Goal: Information Seeking & Learning: Find specific fact

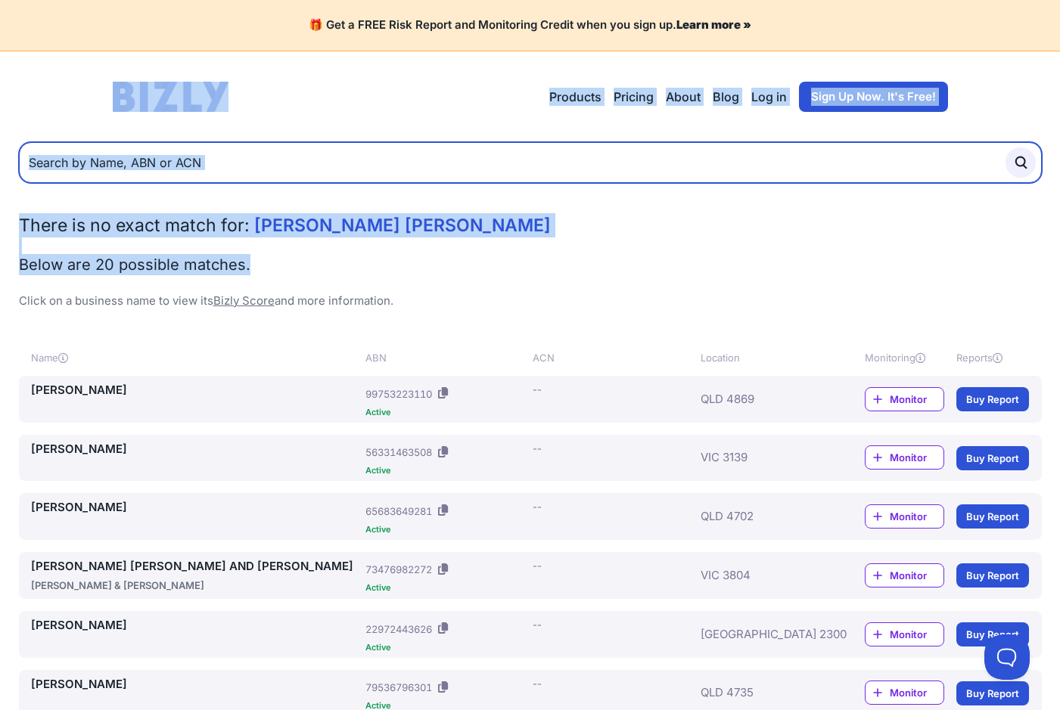
click at [269, 165] on input "text" at bounding box center [530, 162] width 1023 height 41
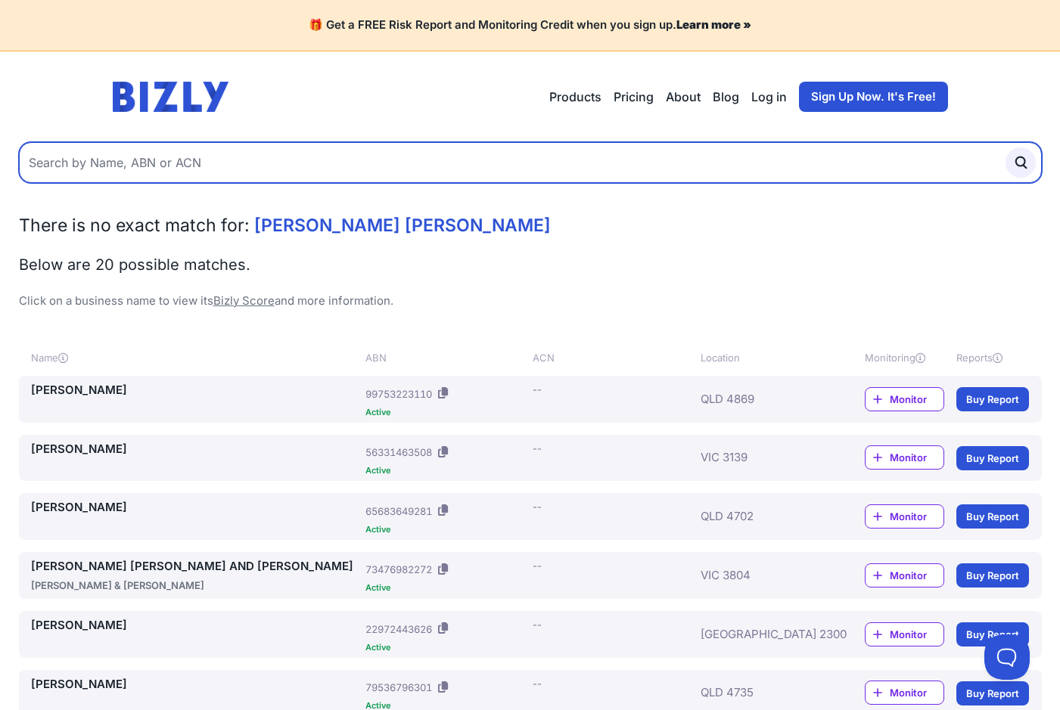
click at [272, 166] on input "text" at bounding box center [530, 162] width 1023 height 41
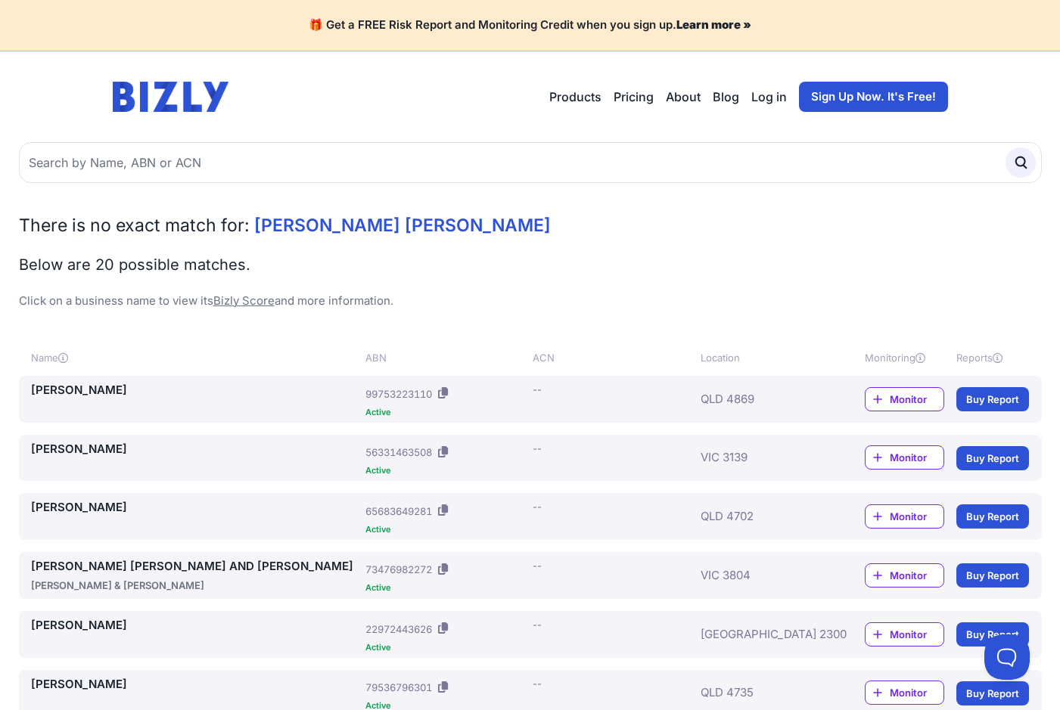
click at [371, 108] on div "Open main menu Products Bizly Scores Bizly Reports Bizly Monitoring Pricing Abo…" at bounding box center [530, 97] width 835 height 30
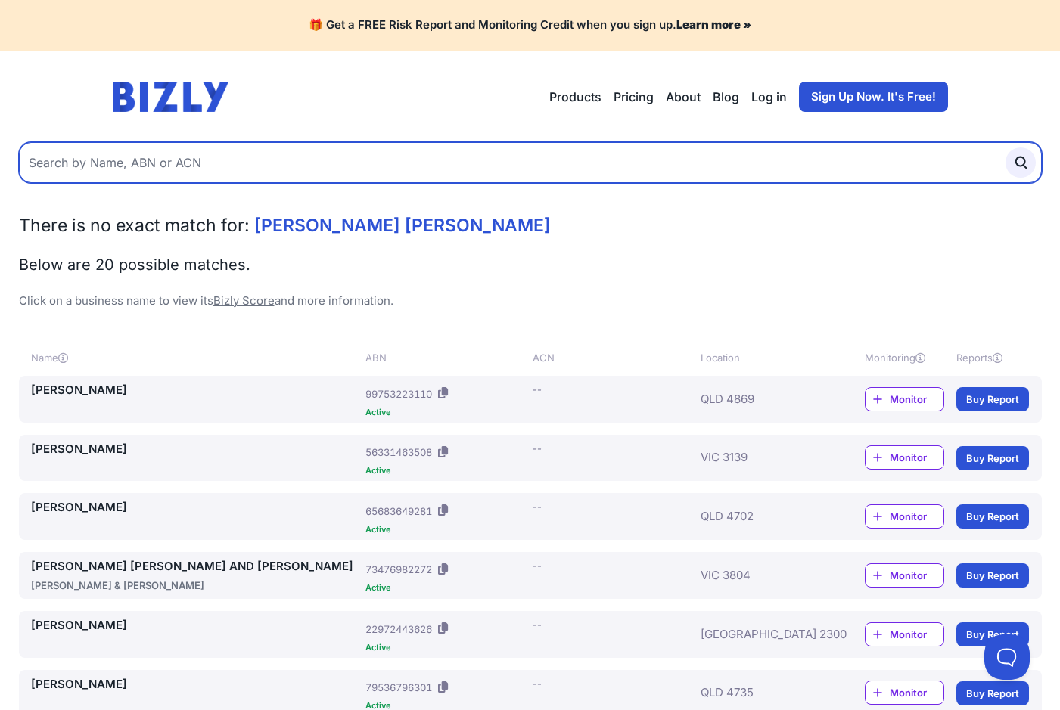
click at [233, 171] on input "text" at bounding box center [530, 162] width 1023 height 41
click at [279, 163] on input "text" at bounding box center [530, 162] width 1023 height 41
click at [220, 174] on input "text" at bounding box center [530, 162] width 1023 height 41
paste input "Ashley Durie"
type input "Ashley Durie"
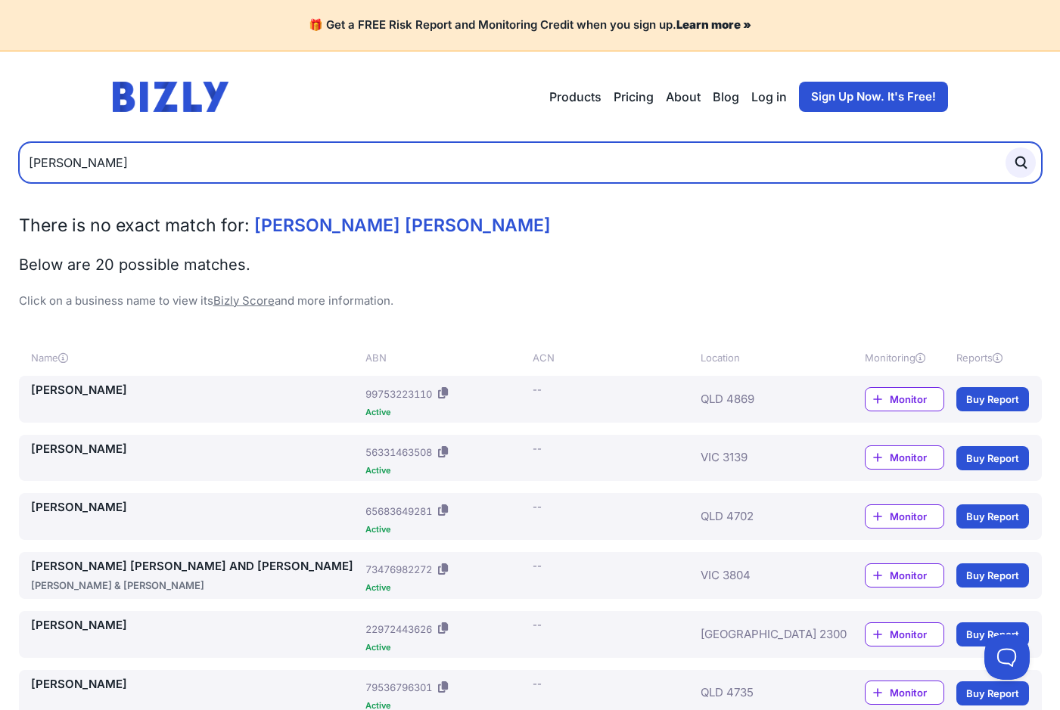
click at [1005, 147] on button "submit" at bounding box center [1020, 162] width 30 height 30
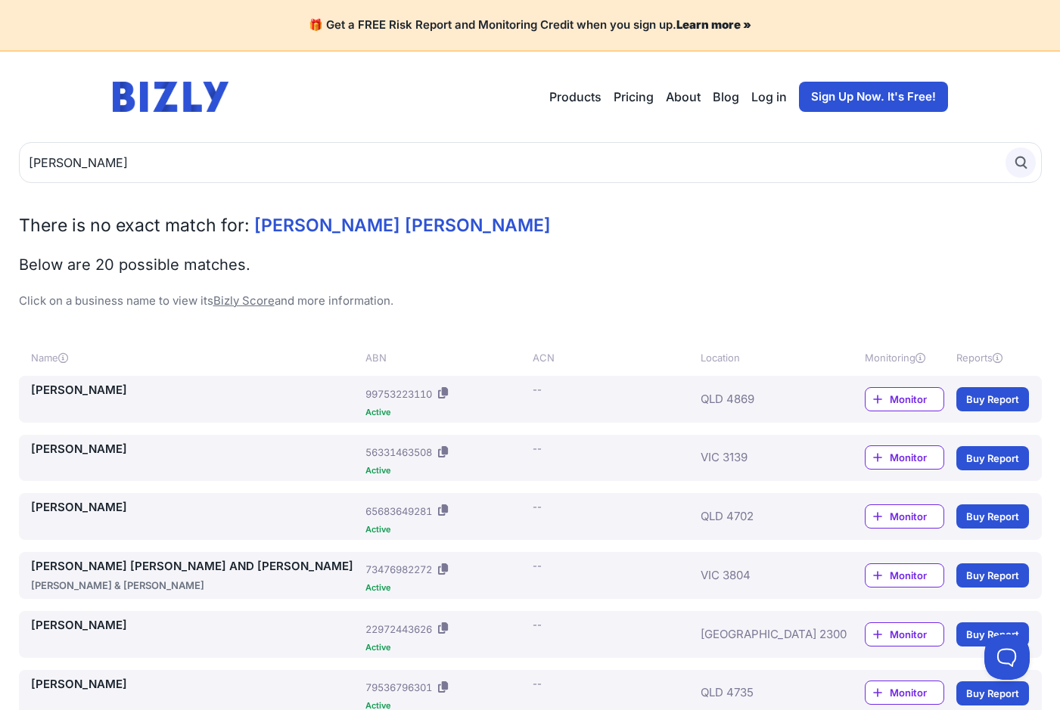
click at [1023, 157] on icon "submit" at bounding box center [1020, 162] width 17 height 17
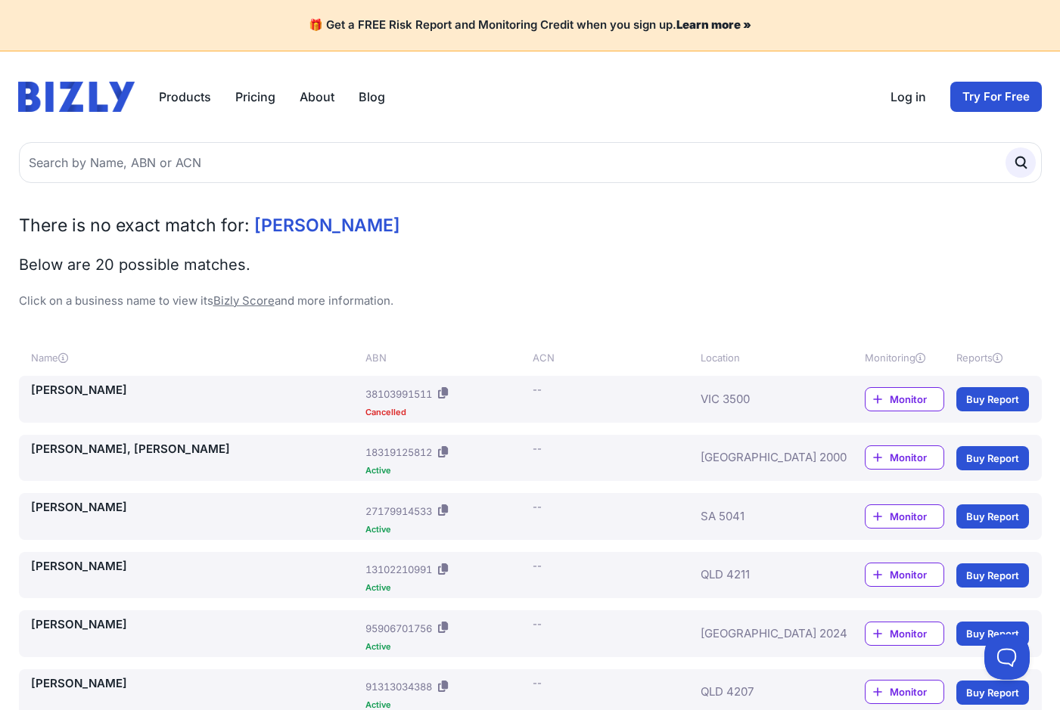
drag, startPoint x: 5, startPoint y: 126, endPoint x: 1032, endPoint y: 398, distance: 1062.6
copy body "Products Bizly Scores Bizly Reports Bizly Monitoring Pricing About Blog Open ma…"
click at [892, 274] on h2 "Below are 20 possible matches." at bounding box center [530, 264] width 1023 height 21
click at [52, 393] on link "DURIE, ASHLEY" at bounding box center [195, 390] width 329 height 17
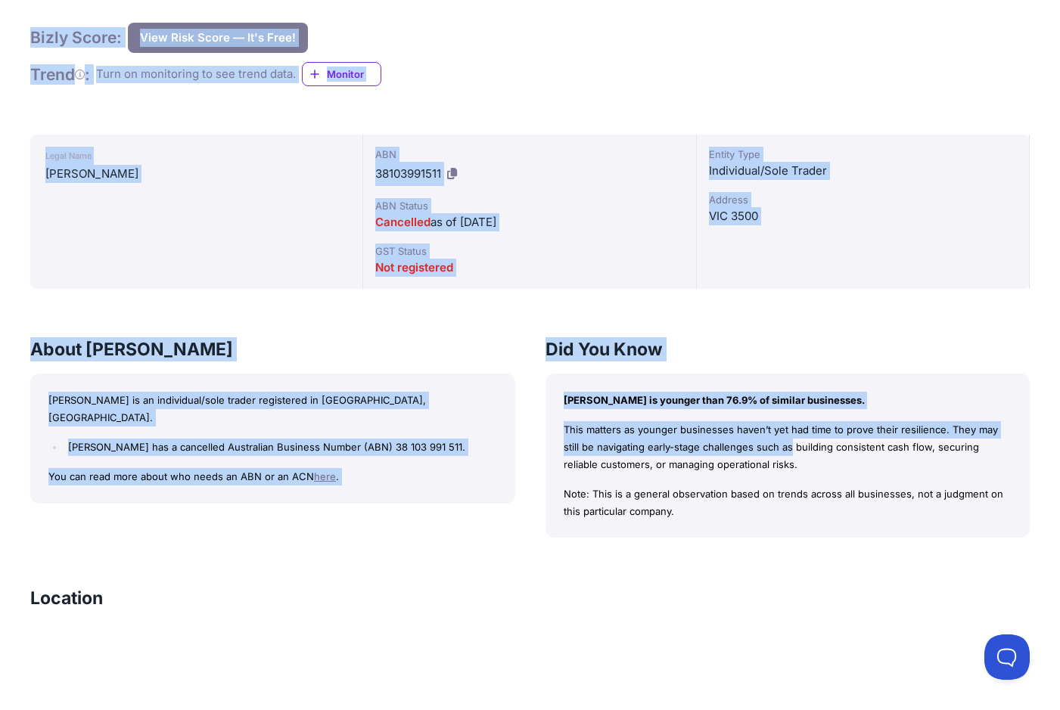
scroll to position [303, 0]
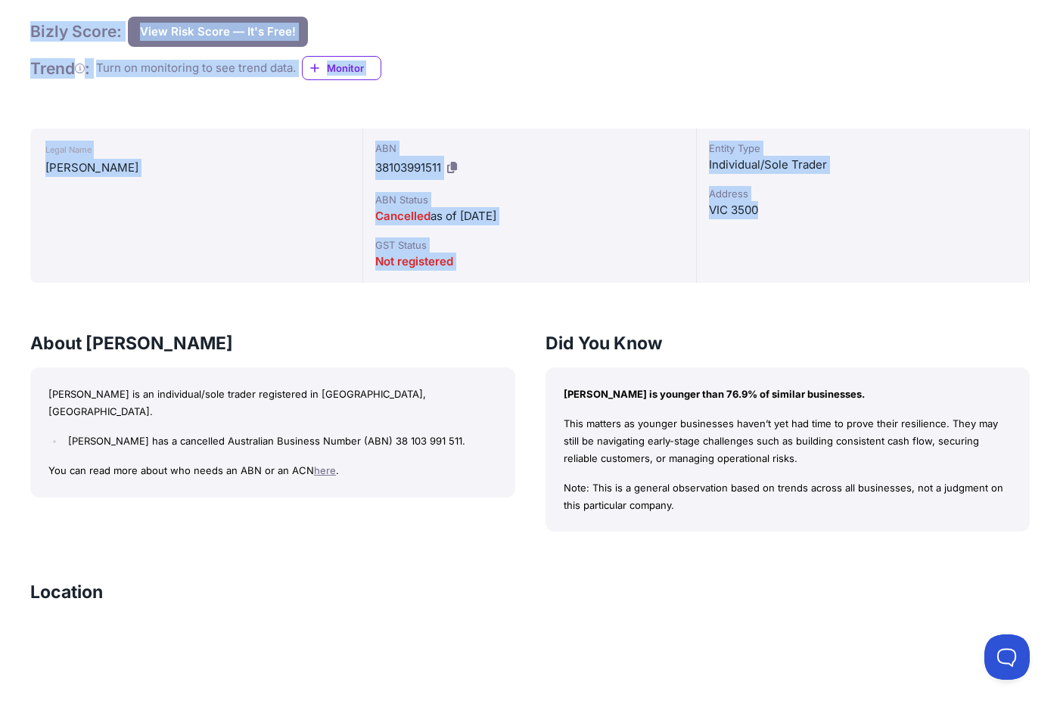
drag, startPoint x: 53, startPoint y: 249, endPoint x: 833, endPoint y: 265, distance: 780.7
click at [833, 265] on div "[PERSON_NAME] Bizly Score: View Risk Score — It's Free! View Risk Score — It's …" at bounding box center [530, 698] width 1060 height 1717
copy div "[PERSON_NAME] Score: View Risk Score — It's Free! View Risk Score — It's Free! …"
